Goal: Find specific page/section: Find specific page/section

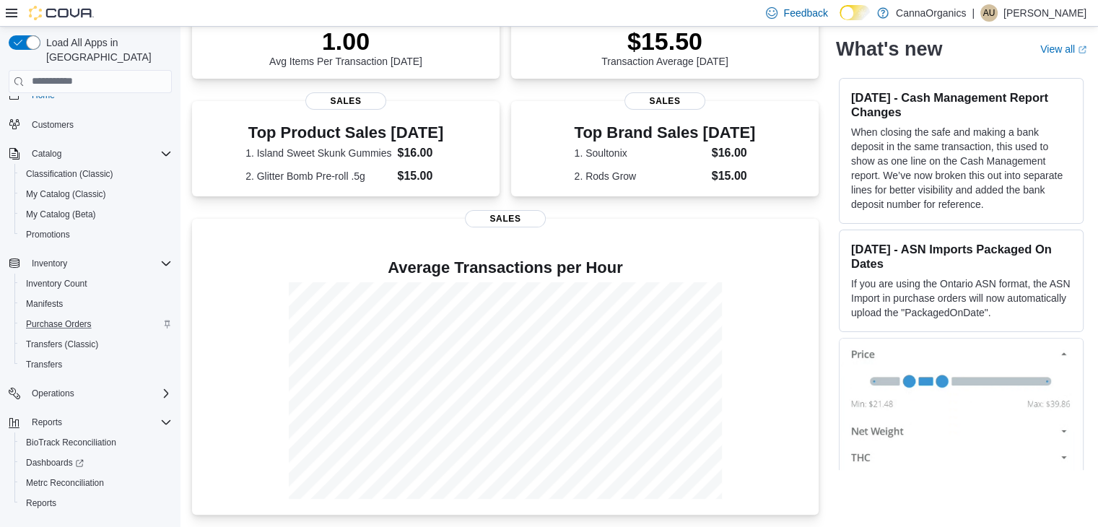
scroll to position [32, 0]
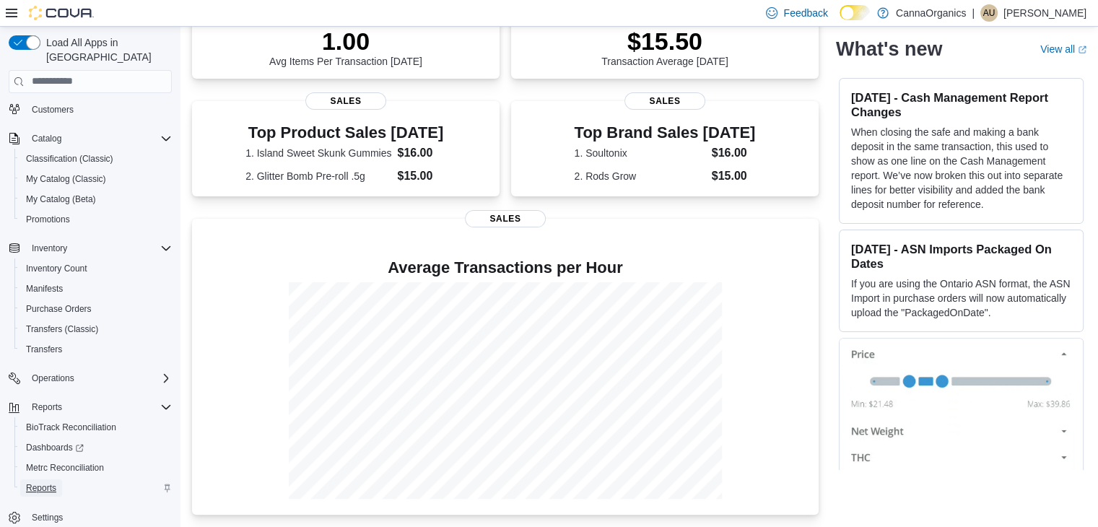
click at [43, 482] on span "Reports" at bounding box center [41, 488] width 30 height 12
